Goal: Transaction & Acquisition: Purchase product/service

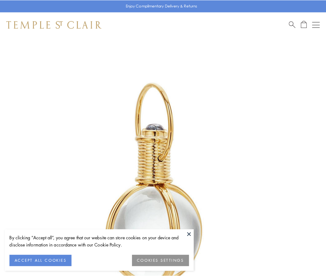
scroll to position [162, 0]
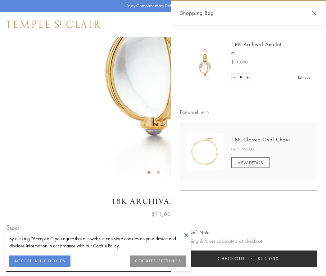
click at [249, 259] on button "Checkout $11,000" at bounding box center [248, 258] width 137 height 16
